Goal: Task Accomplishment & Management: Manage account settings

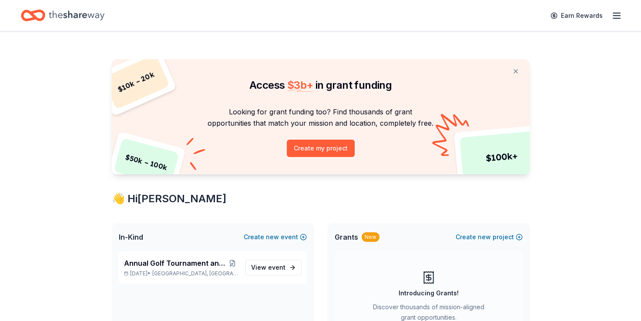
click at [613, 17] on icon "button" at bounding box center [616, 15] width 10 height 10
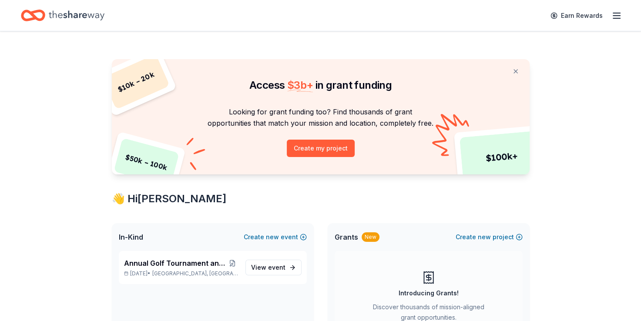
scroll to position [167, 0]
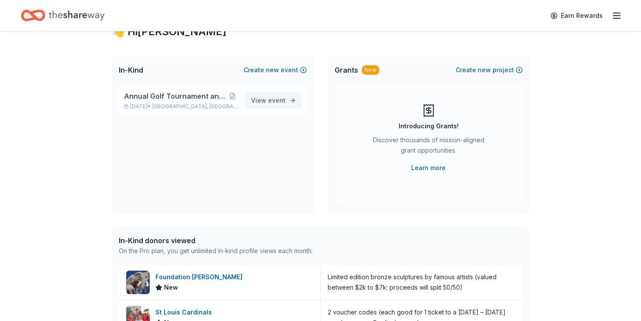
click at [275, 97] on span "event" at bounding box center [276, 100] width 17 height 7
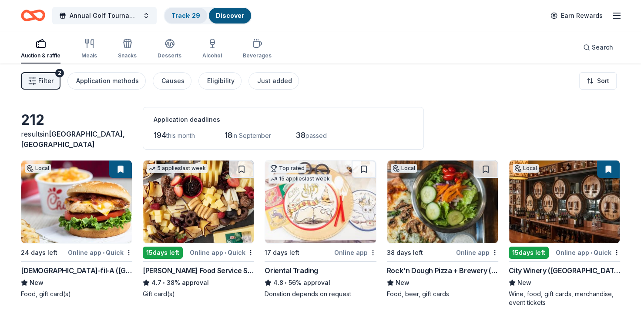
click at [192, 18] on link "Track · 29" at bounding box center [185, 15] width 29 height 7
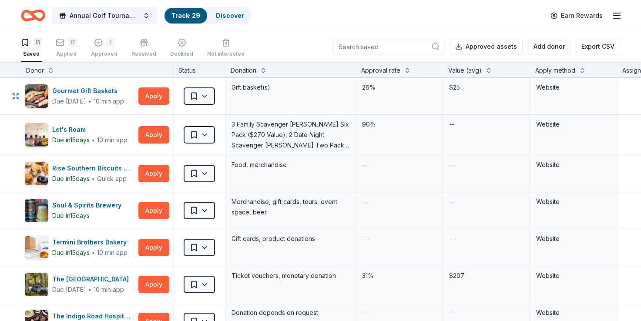
scroll to position [7, 19]
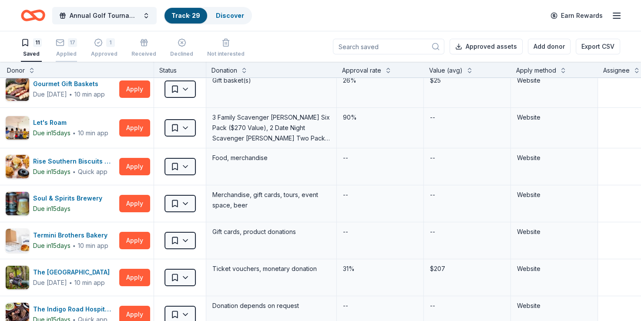
click at [75, 49] on div "17 Applied" at bounding box center [66, 47] width 21 height 19
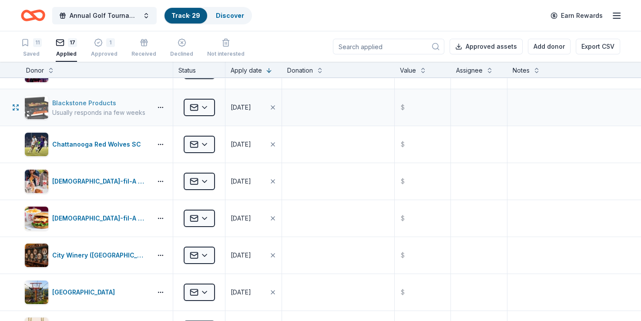
scroll to position [60, 0]
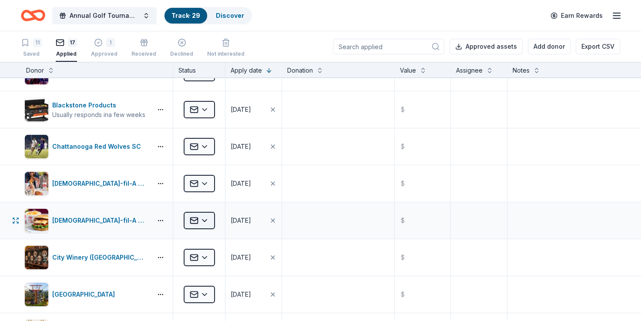
click at [211, 223] on html "Annual Golf Tournament and Silent Auction Track · 29 Discover Earn Rewards 11 S…" at bounding box center [320, 160] width 641 height 321
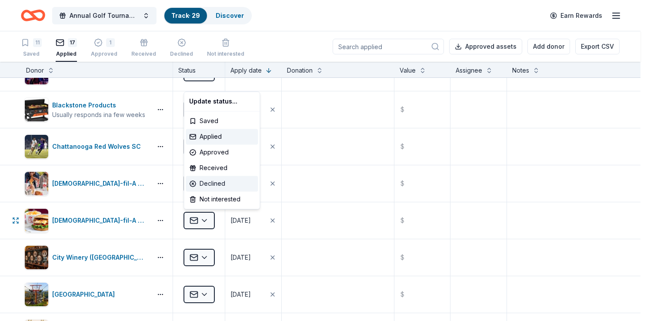
click at [209, 184] on div "Declined" at bounding box center [222, 184] width 72 height 16
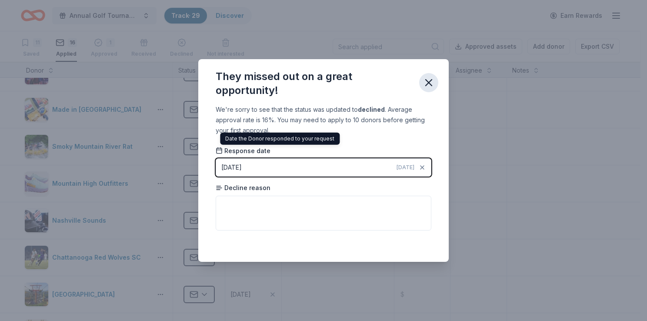
click at [428, 84] on icon "button" at bounding box center [429, 83] width 6 height 6
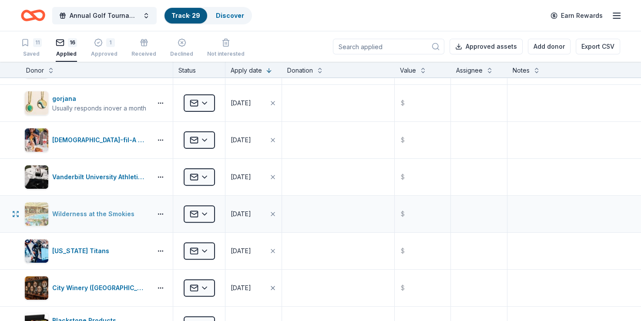
scroll to position [288, 0]
click at [198, 141] on html "Annual Golf Tournament and Silent Auction Track · 29 Discover Earn Rewards 11 S…" at bounding box center [320, 160] width 641 height 321
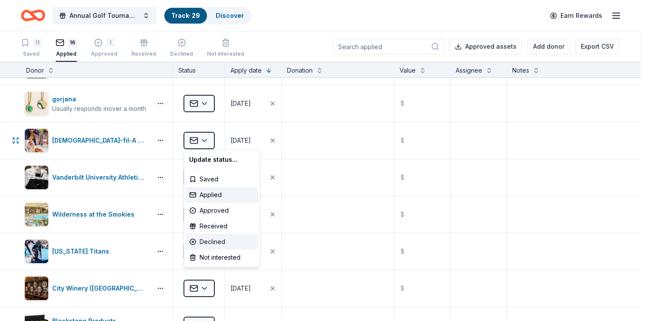
click at [211, 245] on div "Declined" at bounding box center [222, 242] width 72 height 16
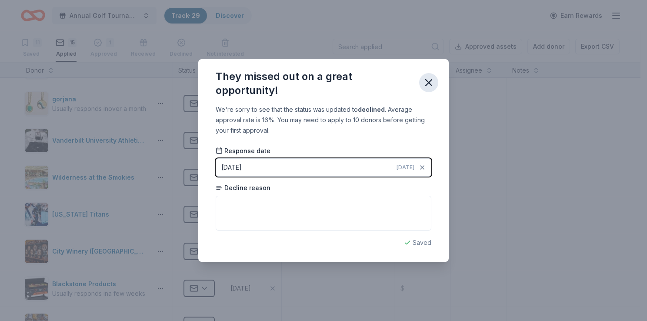
click at [432, 81] on icon "button" at bounding box center [429, 83] width 6 height 6
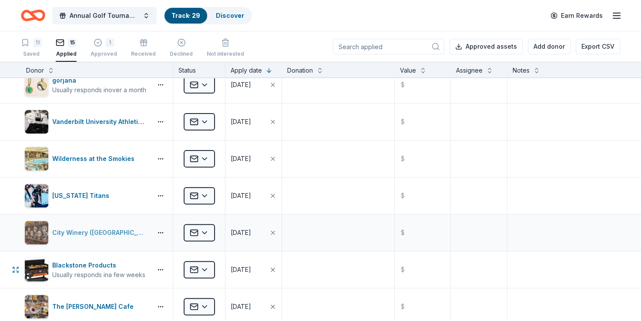
scroll to position [308, 0]
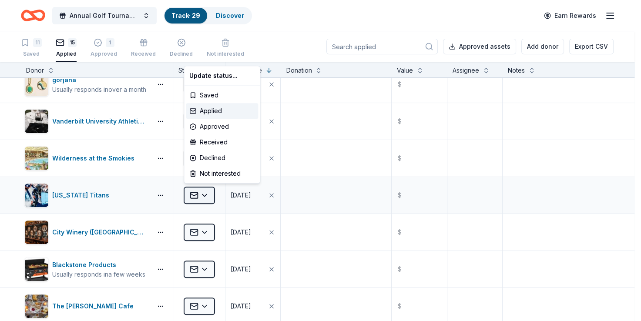
click at [205, 192] on html "Annual Golf Tournament and Silent Auction Track · 29 Discover Earn Rewards 11 S…" at bounding box center [320, 160] width 641 height 321
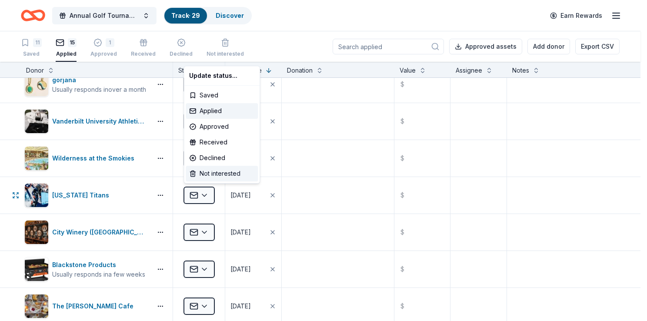
click at [209, 179] on div "Not interested" at bounding box center [222, 174] width 72 height 16
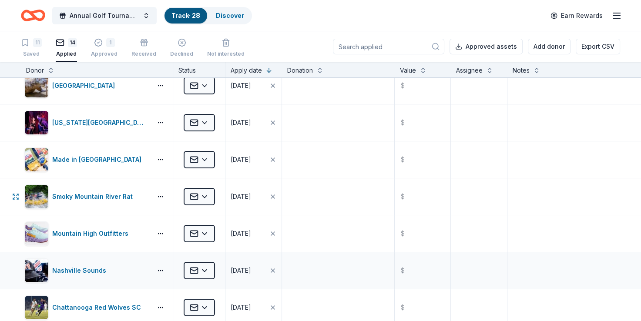
scroll to position [0, 0]
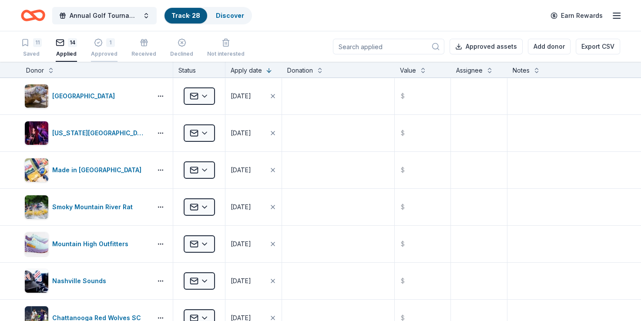
click at [97, 58] on button "1 Approved" at bounding box center [104, 48] width 27 height 27
